Goal: Task Accomplishment & Management: Manage account settings

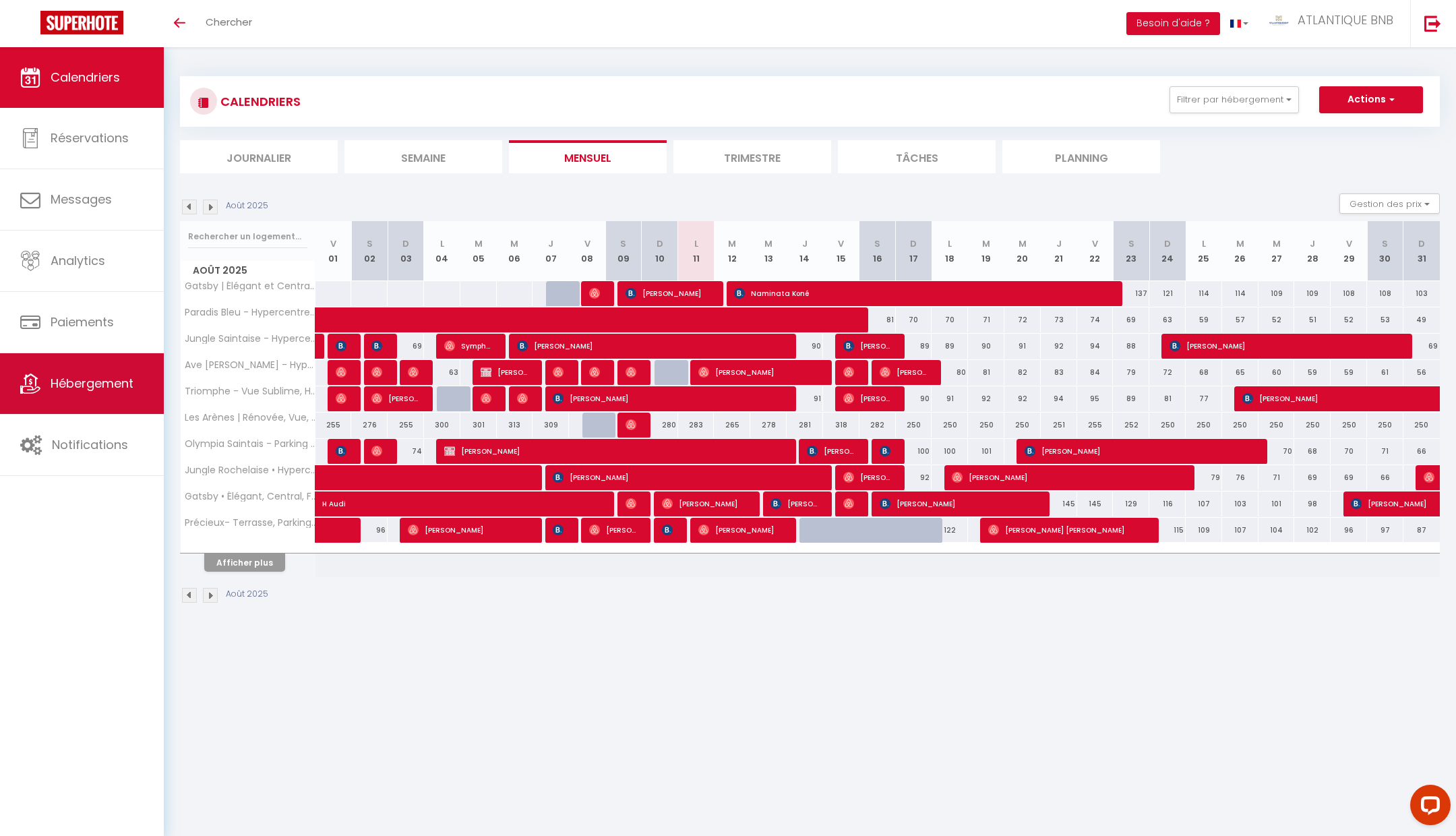
click at [123, 395] on link "Hébergement" at bounding box center [82, 384] width 164 height 60
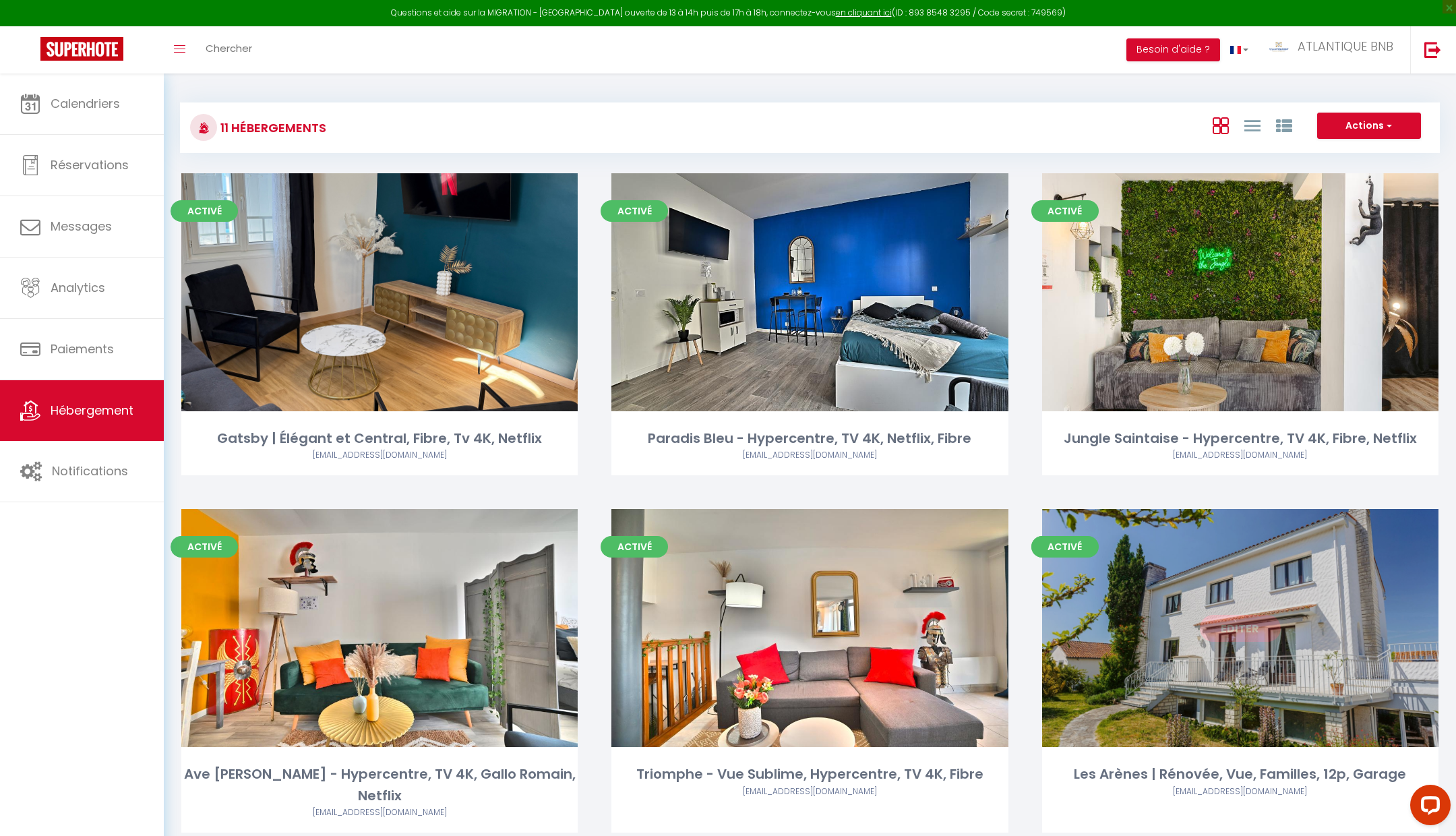
click at [1248, 629] on link "Editer" at bounding box center [1241, 628] width 81 height 27
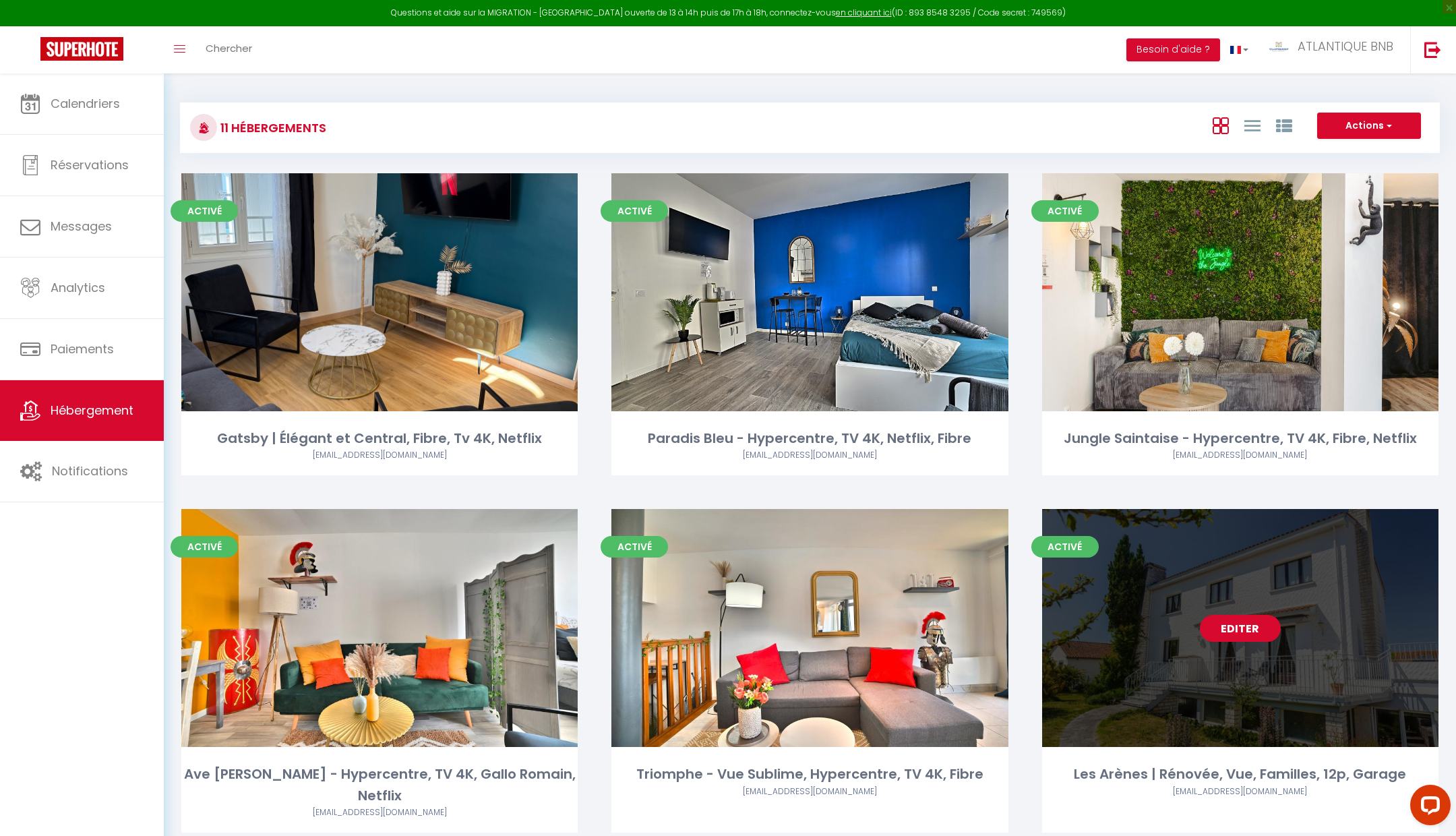
click at [1248, 629] on link "Editer" at bounding box center [1241, 628] width 81 height 27
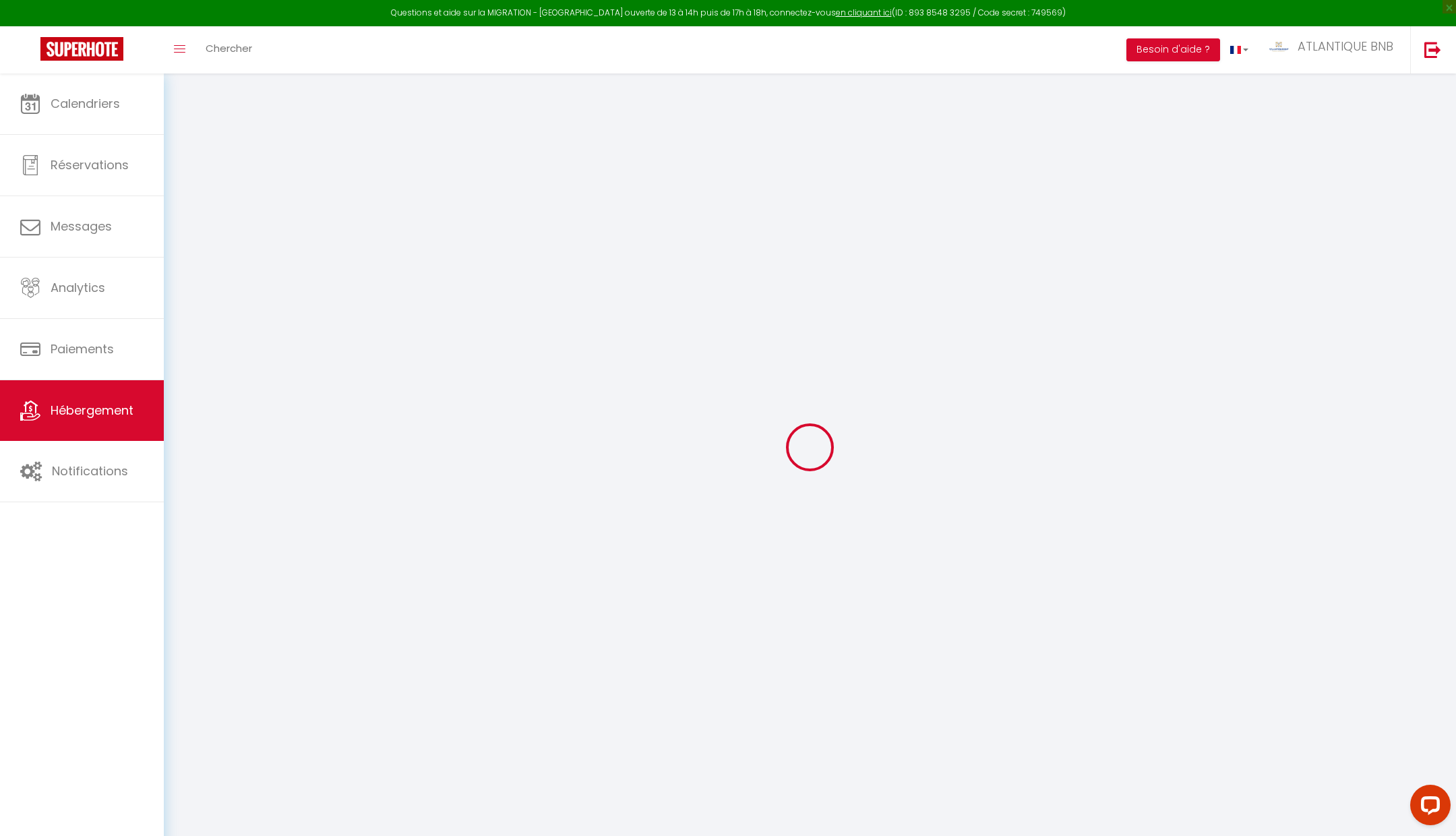
select select "+ 20 %"
select select "+ 25 %"
checkbox input "true"
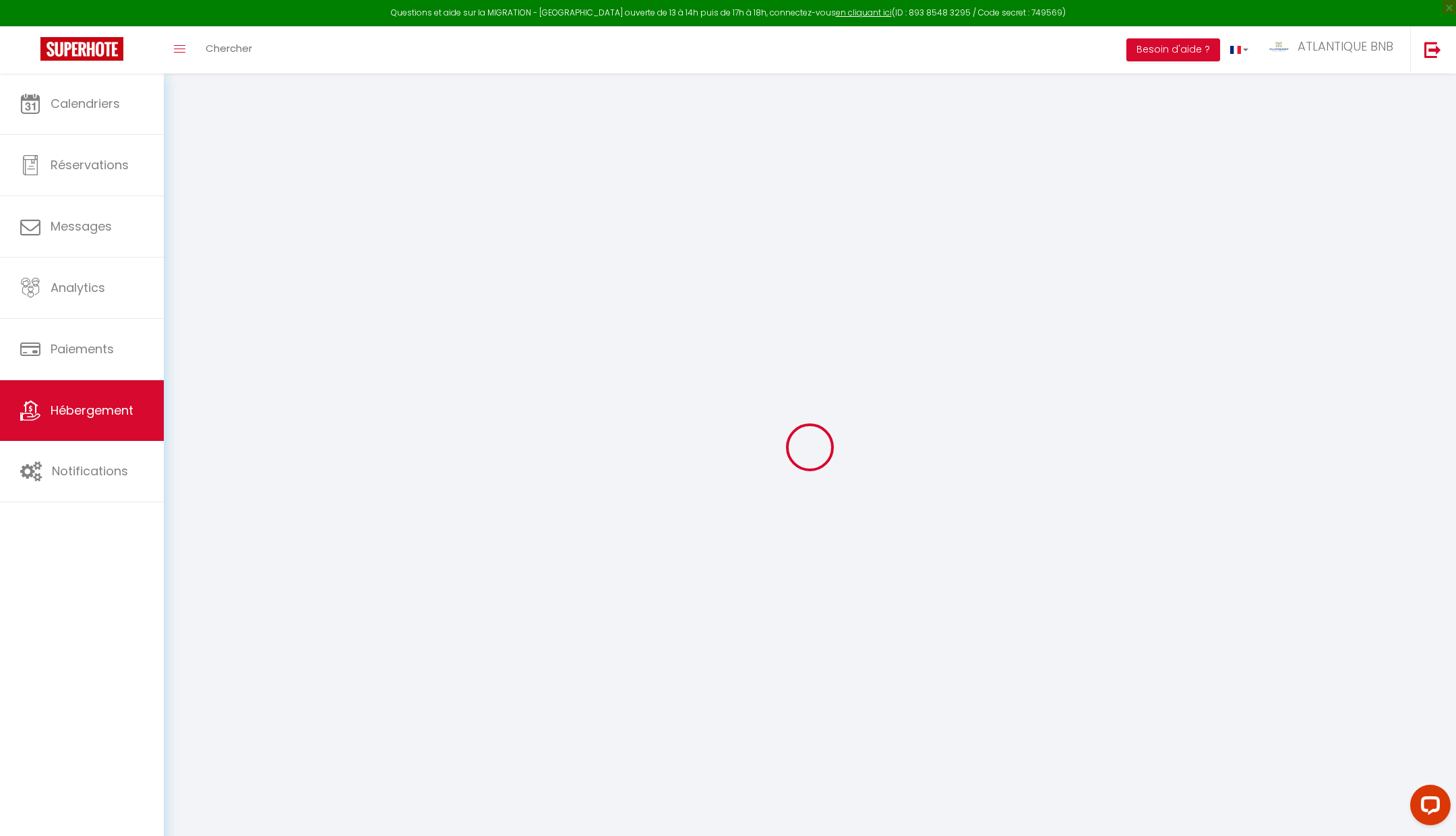
checkbox input "false"
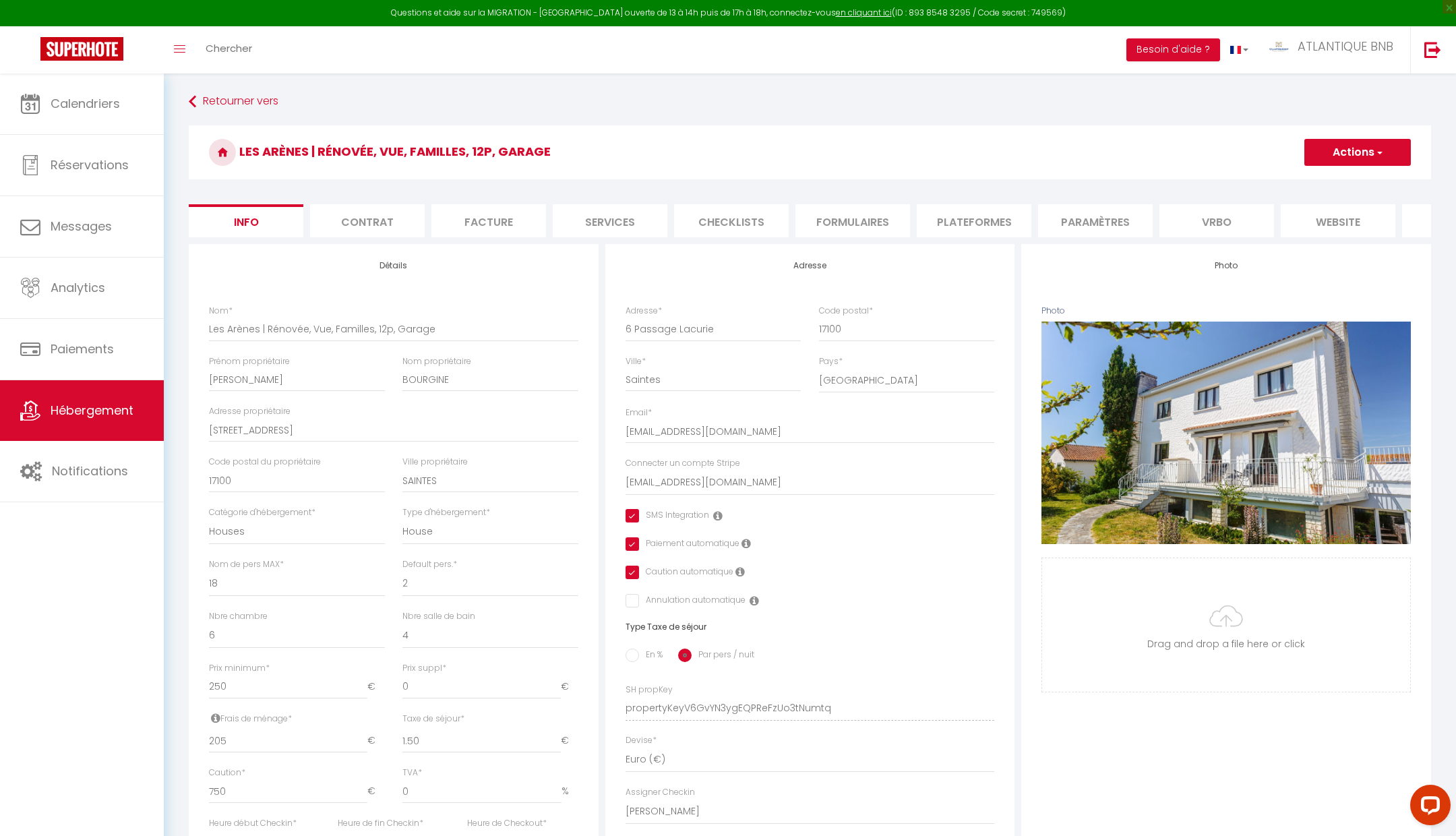
click at [937, 228] on li "Plateformes" at bounding box center [974, 220] width 115 height 33
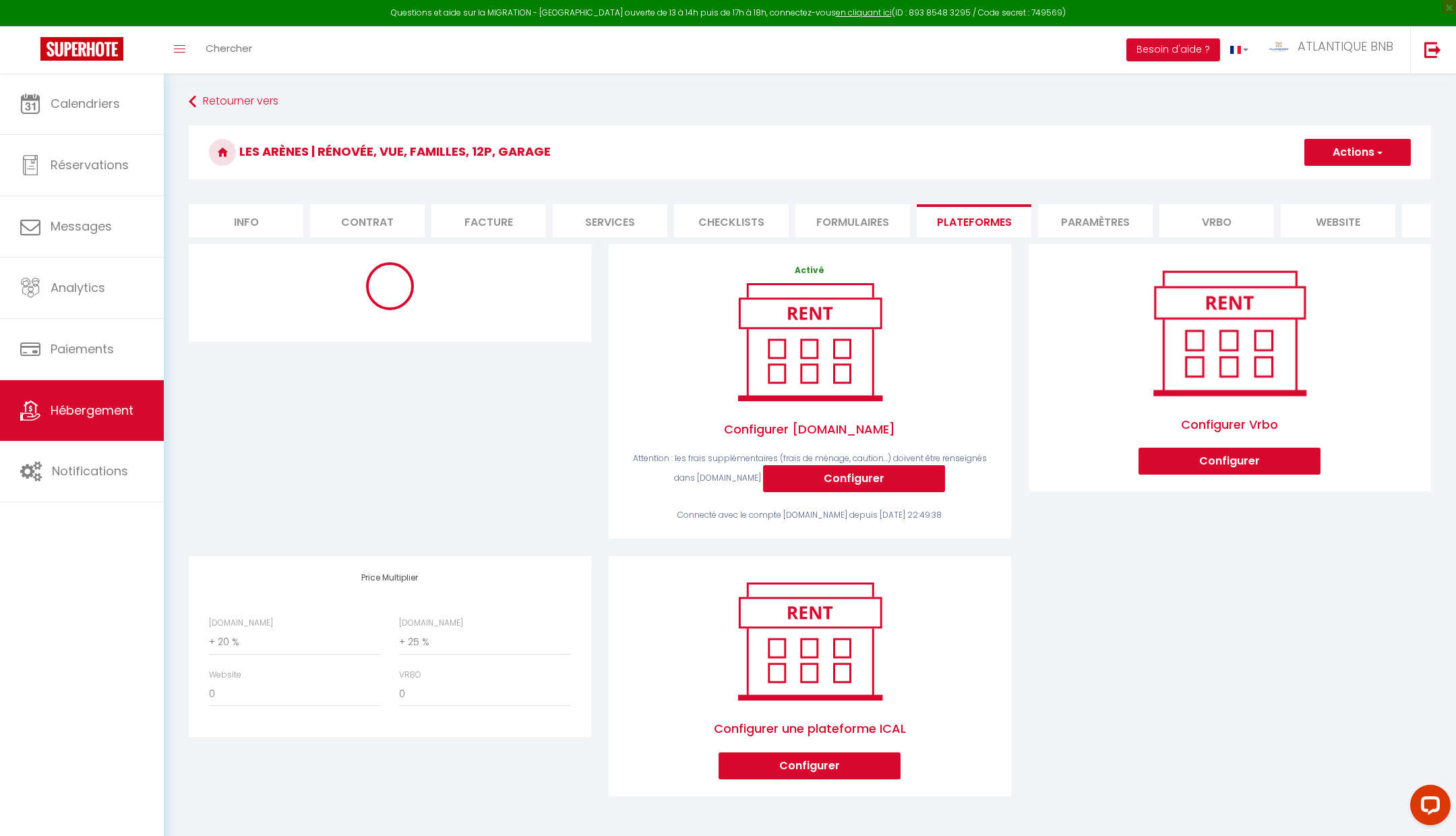
select select "10741-1455765222984306814"
